Goal: Task Accomplishment & Management: Manage account settings

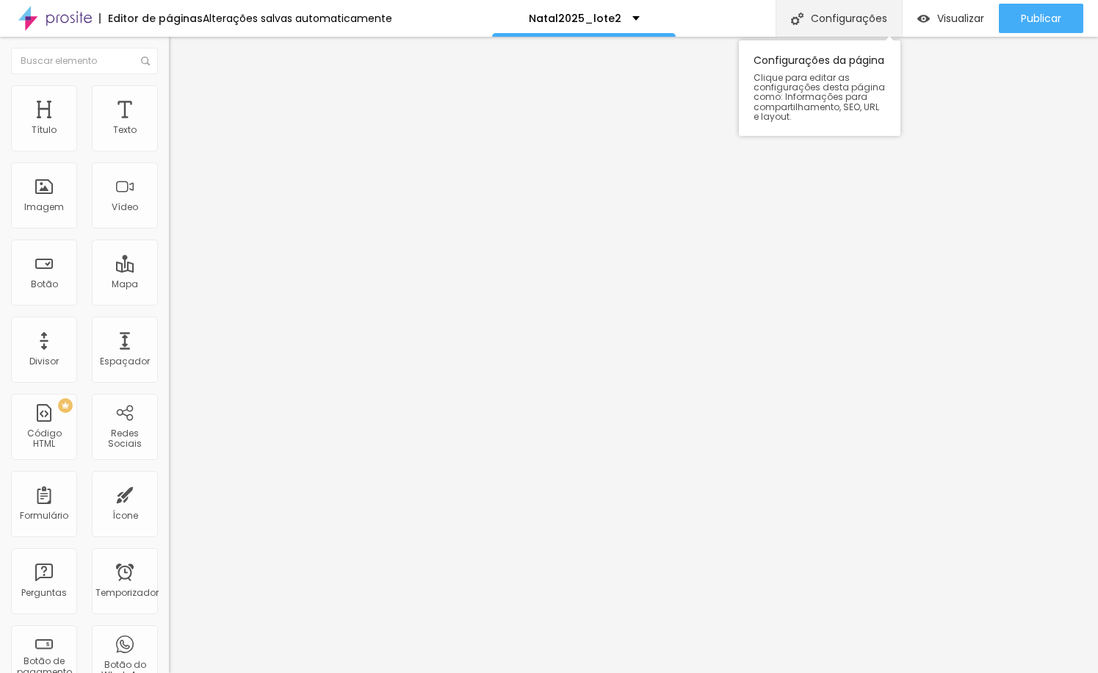
click at [825, 12] on font "Configurações" at bounding box center [849, 18] width 76 height 15
